Goal: Task Accomplishment & Management: Use online tool/utility

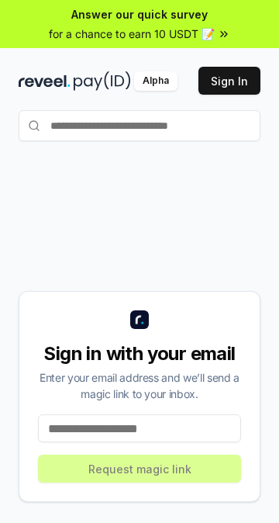
click at [229, 29] on icon at bounding box center [224, 34] width 12 height 12
click at [240, 76] on button "Sign In" at bounding box center [230, 81] width 62 height 28
